Goal: Task Accomplishment & Management: Use online tool/utility

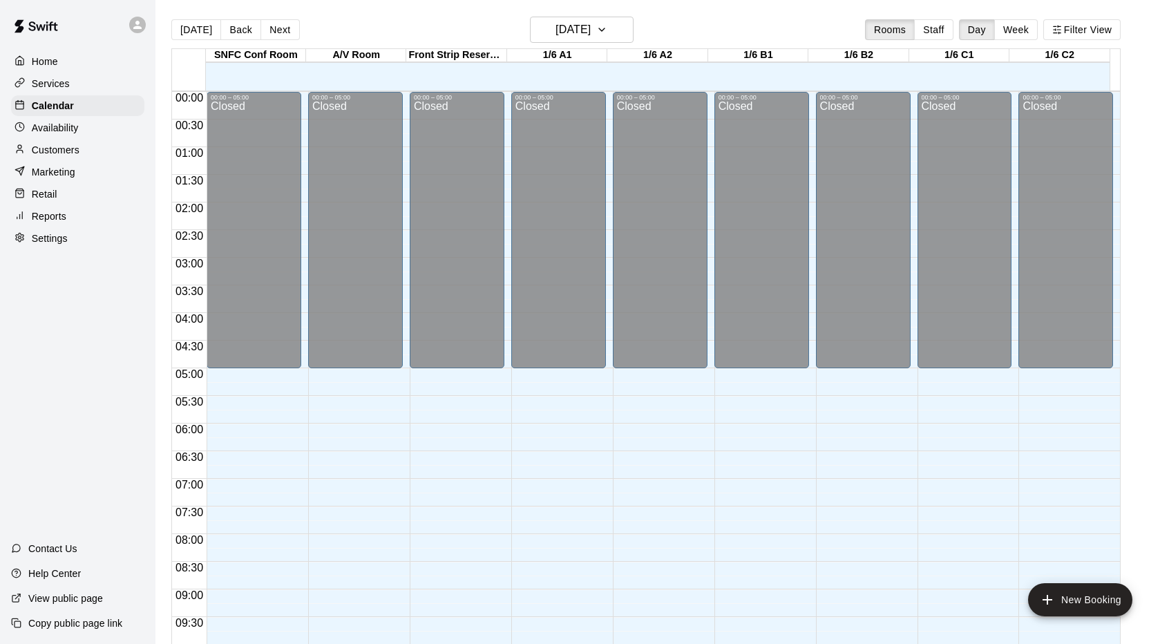
scroll to position [717, 0]
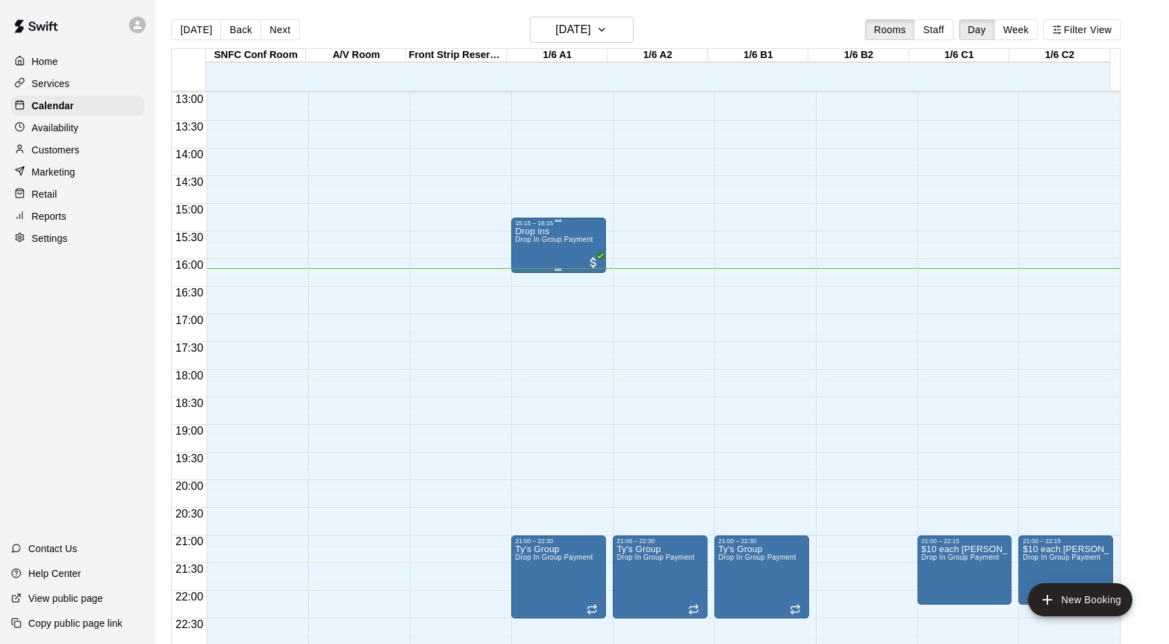
click at [531, 249] on div "Drop ins Drop In Group Payment" at bounding box center [554, 549] width 78 height 644
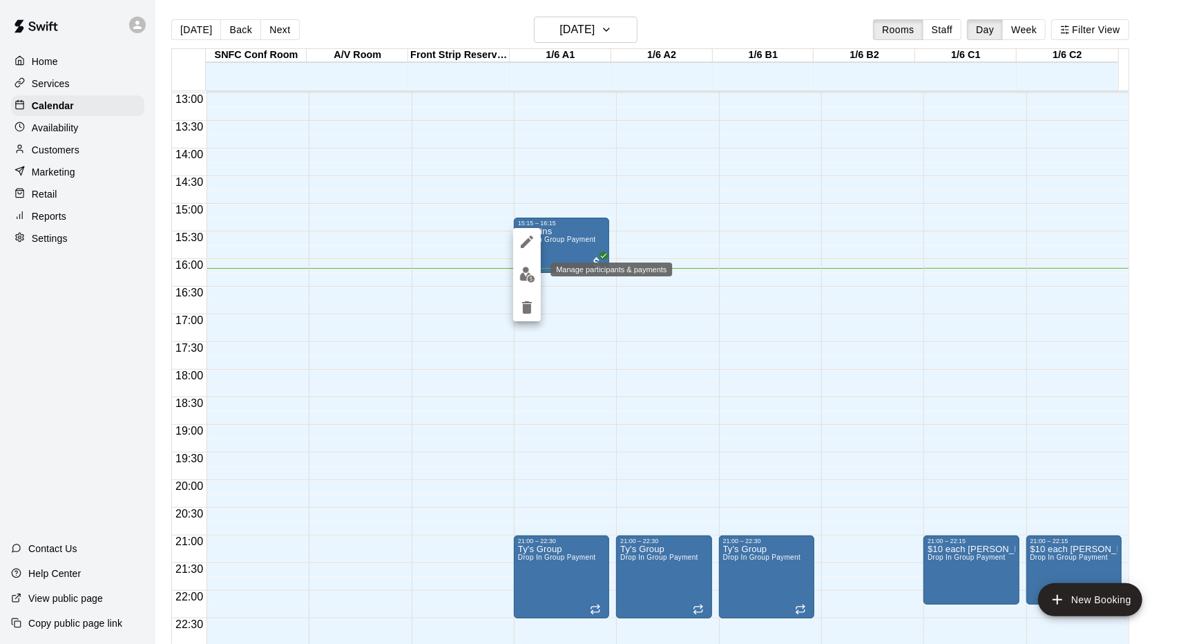
click at [528, 272] on img "edit" at bounding box center [528, 275] width 16 height 16
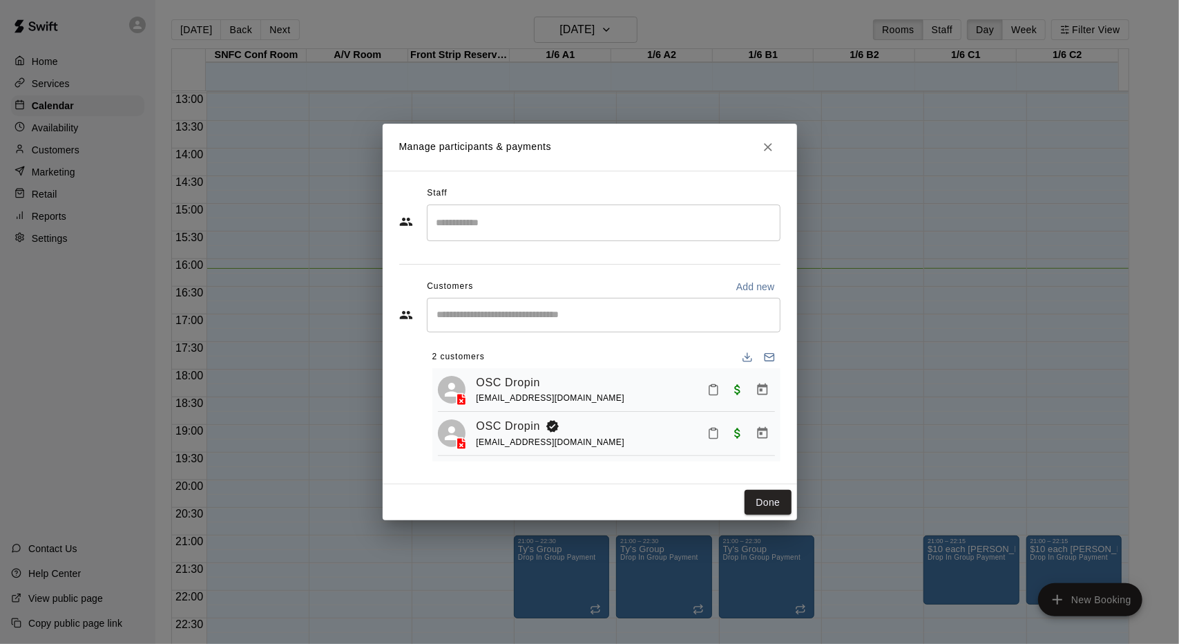
click at [594, 390] on div "OSC Dropin [EMAIL_ADDRESS][DOMAIN_NAME]" at bounding box center [626, 390] width 298 height 32
click at [494, 381] on link "OSC Dropin" at bounding box center [509, 383] width 64 height 18
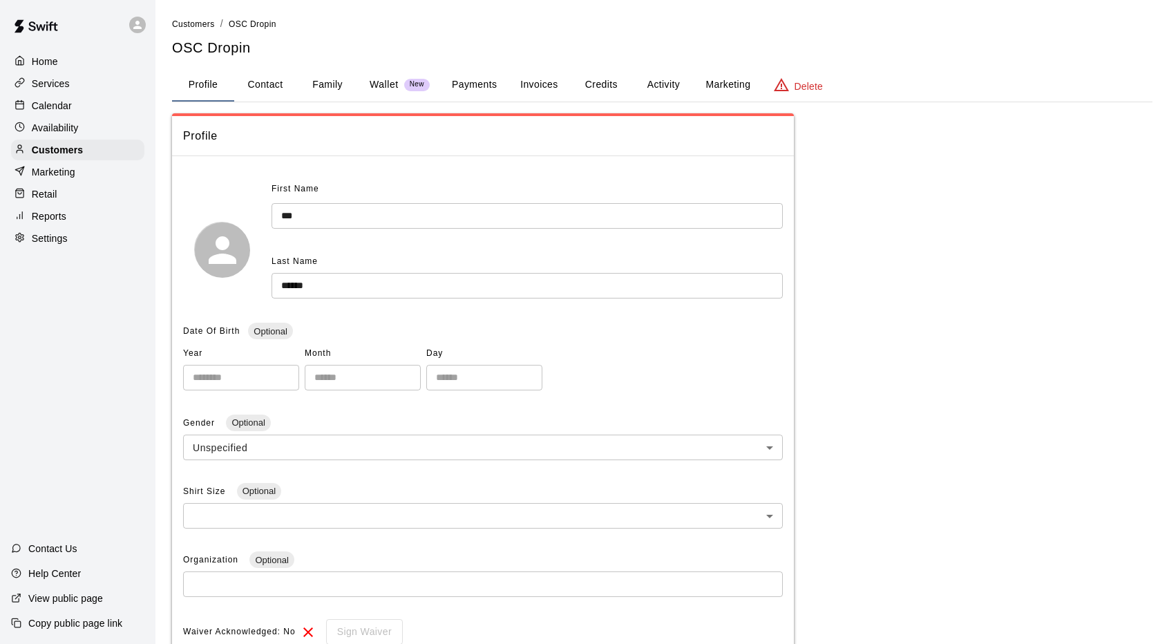
click at [484, 81] on button "Payments" at bounding box center [474, 84] width 67 height 33
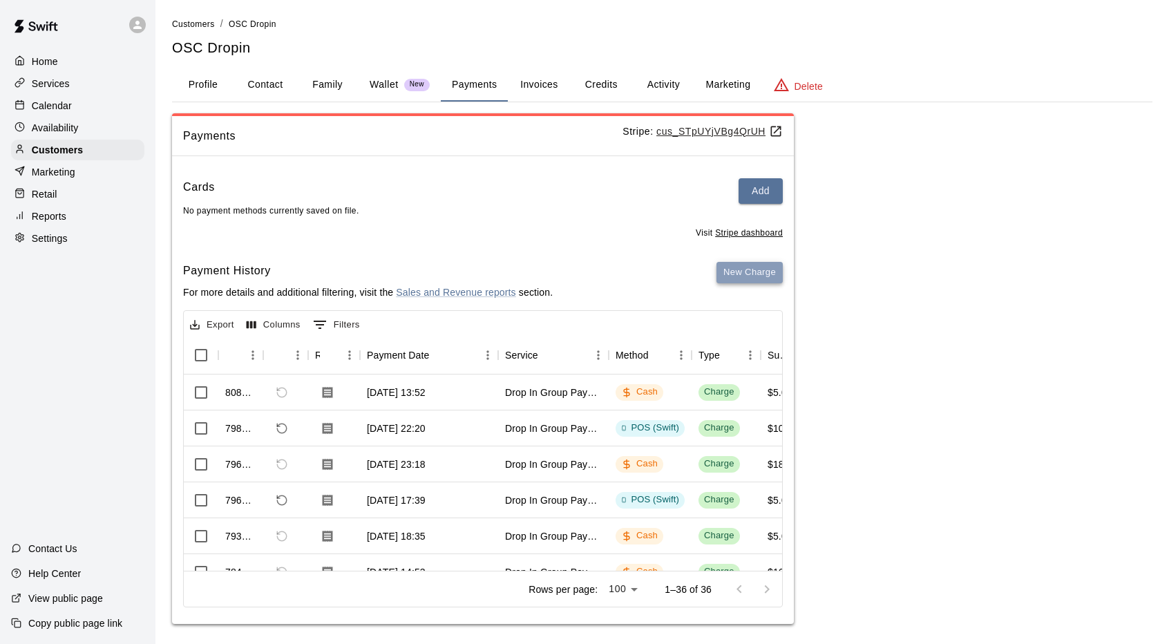
click at [748, 276] on button "New Charge" at bounding box center [749, 272] width 66 height 21
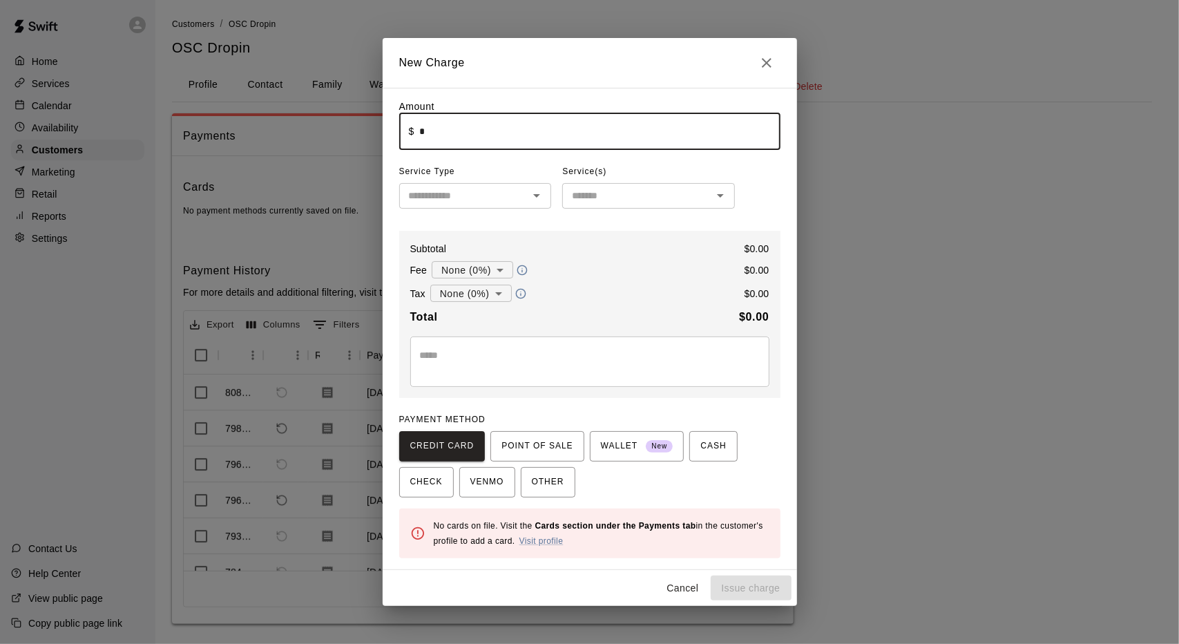
click at [430, 135] on input "*" at bounding box center [599, 131] width 361 height 37
click at [528, 448] on span "POINT OF SALE" at bounding box center [537, 446] width 71 height 22
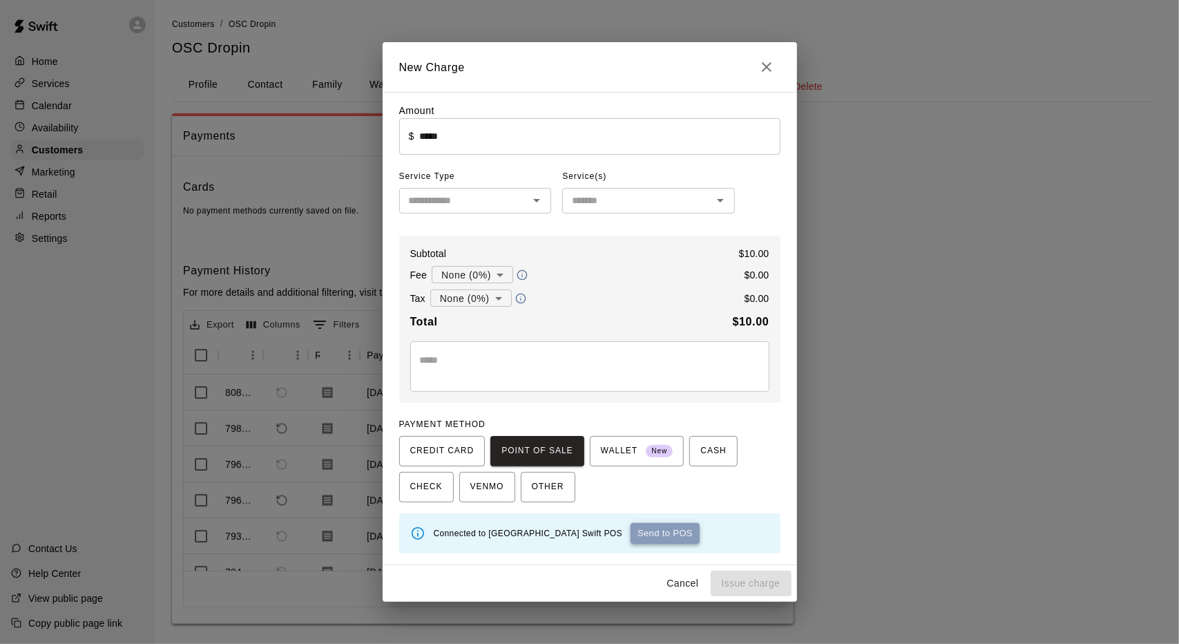
drag, startPoint x: 669, startPoint y: 531, endPoint x: 666, endPoint y: 523, distance: 8.7
click at [666, 523] on button "Send to POS" at bounding box center [665, 533] width 69 height 21
type input "*"
